Goal: Book appointment/travel/reservation

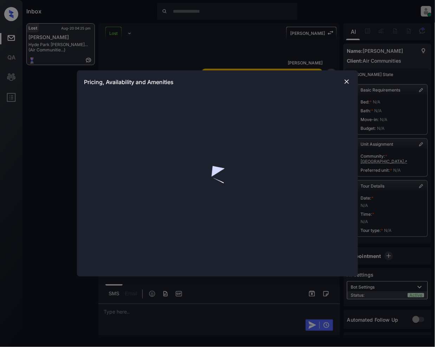
scroll to position [4730, 0]
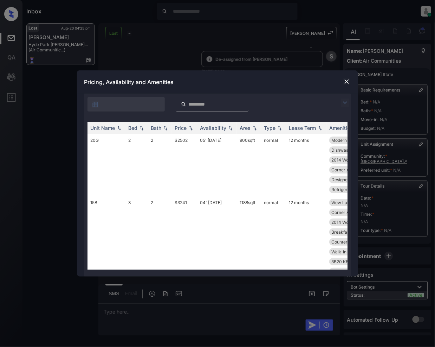
click at [349, 99] on img at bounding box center [345, 102] width 8 height 8
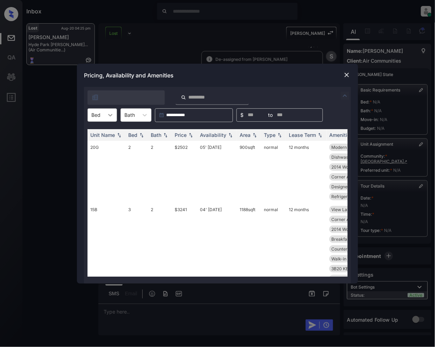
click at [109, 116] on icon at bounding box center [110, 114] width 7 height 7
click at [103, 142] on div "3" at bounding box center [103, 144] width 30 height 13
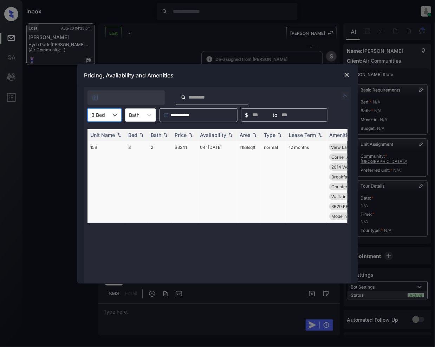
click at [206, 163] on td "04' [DATE]" at bounding box center [217, 182] width 40 height 82
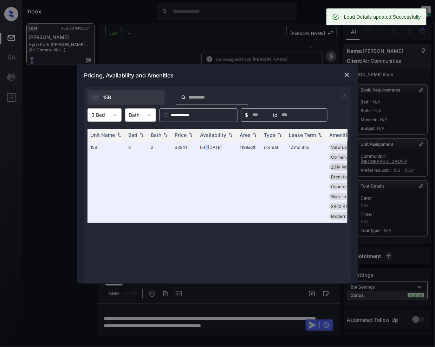
click at [345, 74] on img at bounding box center [346, 74] width 7 height 7
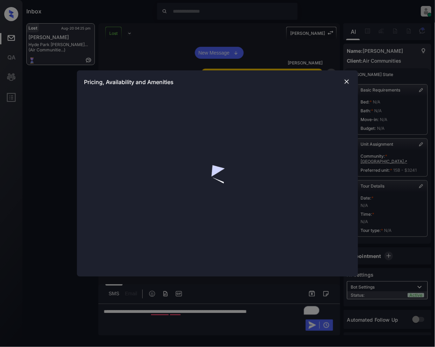
scroll to position [4730, 0]
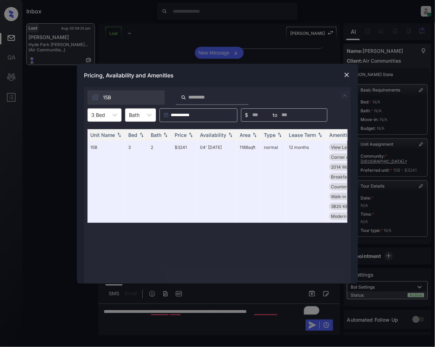
click at [344, 77] on img at bounding box center [346, 74] width 7 height 7
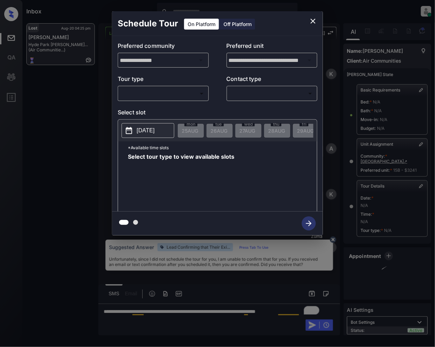
scroll to position [4730, 0]
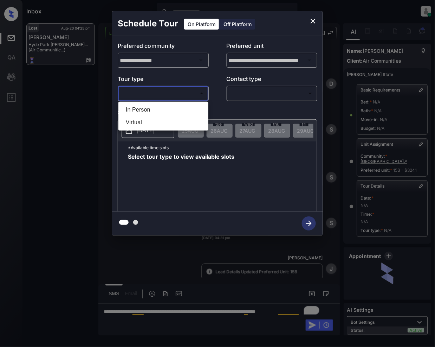
click at [192, 89] on body "Inbox Jeramie Castro Online Set yourself offline Set yourself on break Profile …" at bounding box center [217, 173] width 435 height 347
drag, startPoint x: 168, startPoint y: 107, endPoint x: 254, endPoint y: 96, distance: 86.7
click at [167, 107] on li "In Person" at bounding box center [163, 109] width 86 height 13
type input "********"
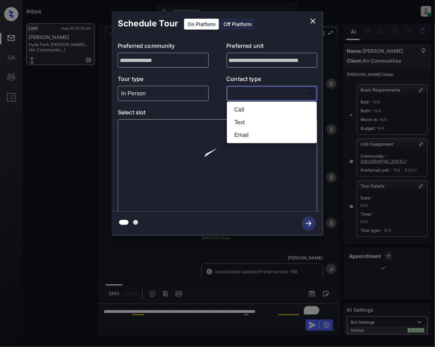
drag, startPoint x: 260, startPoint y: 93, endPoint x: 242, endPoint y: 131, distance: 42.8
click at [260, 93] on body "Inbox Jeramie Castro Online Set yourself offline Set yourself on break Profile …" at bounding box center [217, 173] width 435 height 347
drag, startPoint x: 240, startPoint y: 120, endPoint x: 306, endPoint y: 221, distance: 121.0
click at [240, 122] on li "Text" at bounding box center [272, 122] width 86 height 13
type input "****"
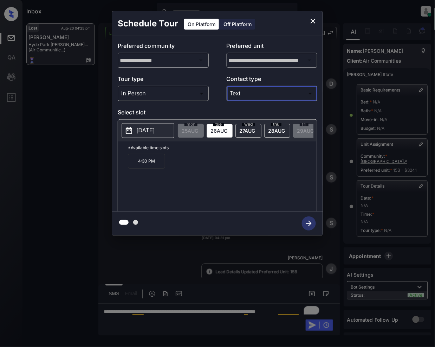
click at [313, 20] on icon "close" at bounding box center [313, 21] width 5 height 5
